Goal: Navigation & Orientation: Find specific page/section

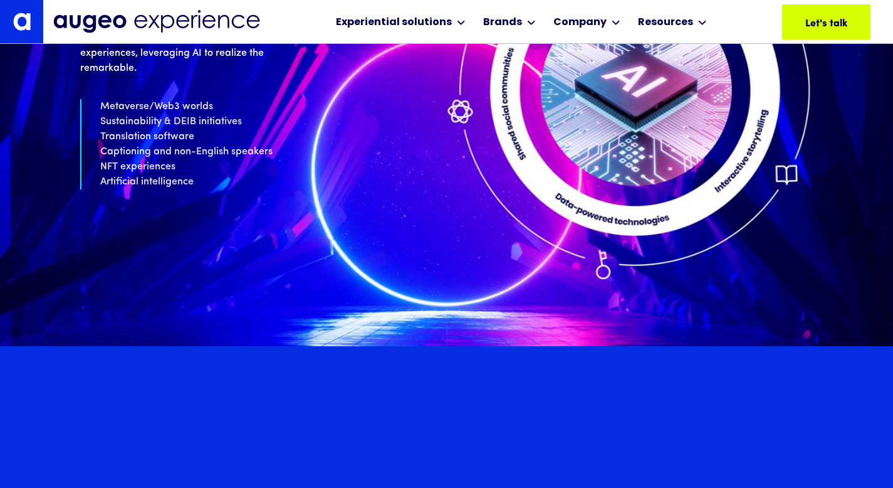
scroll to position [5182, 0]
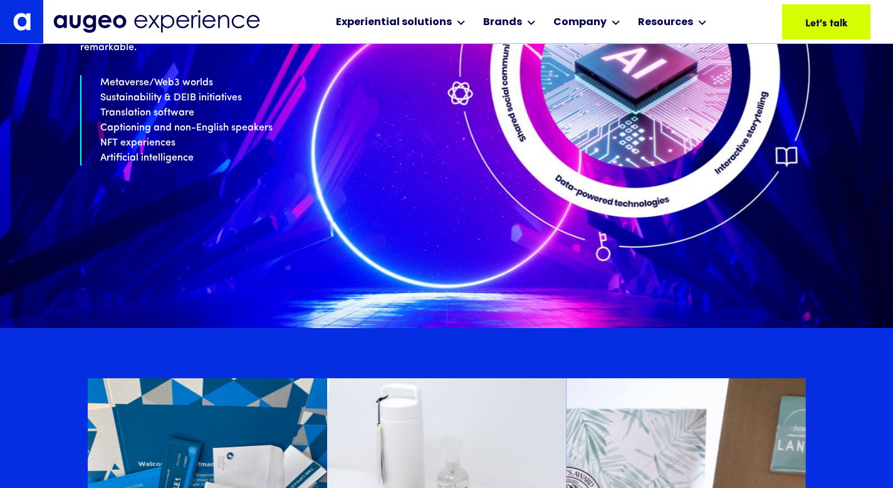
drag, startPoint x: 897, startPoint y: 17, endPoint x: 844, endPoint y: 313, distance: 300.6
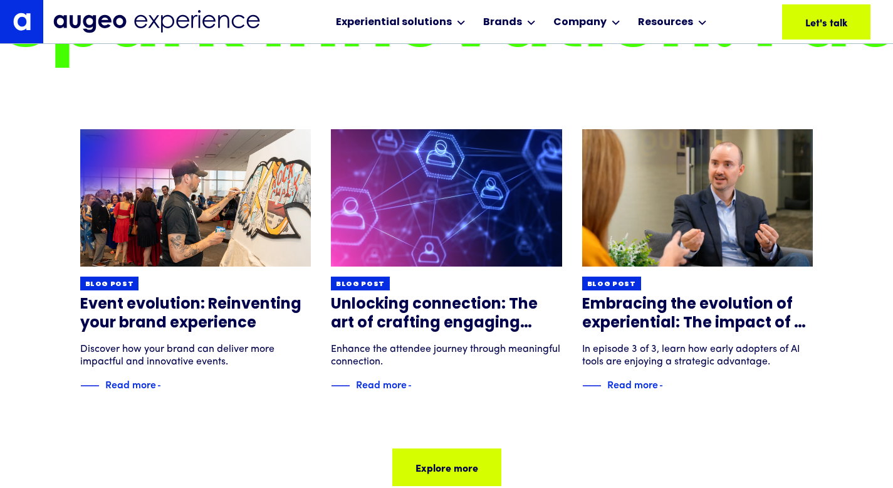
scroll to position [9961, 0]
